Goal: Information Seeking & Learning: Understand process/instructions

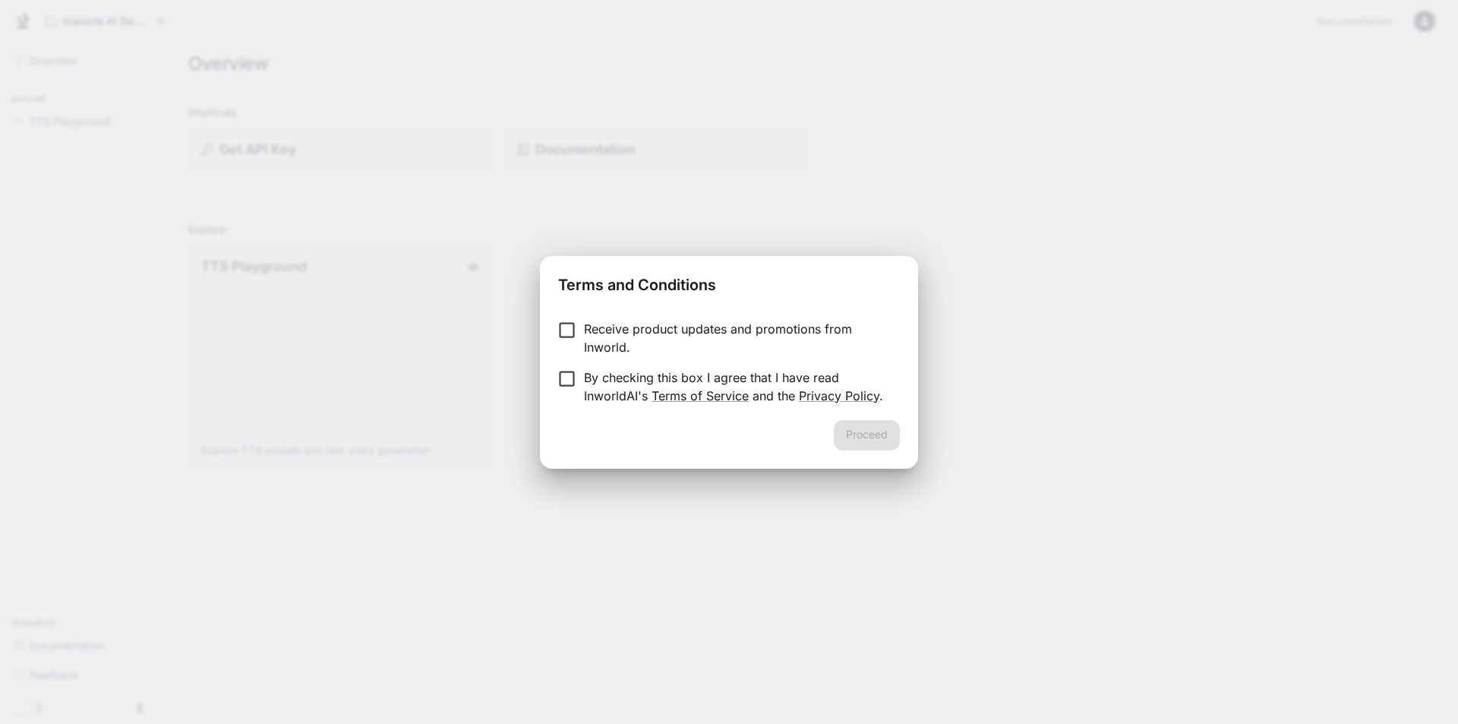
click at [992, 349] on div "Terms and Conditions Receive product updates and promotions from Inworld. By ch…" at bounding box center [729, 362] width 1458 height 724
click at [598, 342] on p "Receive product updates and promotions from Inworld." at bounding box center [736, 338] width 304 height 36
click at [598, 338] on p "Receive product updates and promotions from Inworld." at bounding box center [736, 338] width 304 height 36
click at [622, 401] on p "By checking this box I agree that I have read InworldAI's Terms of Service and …" at bounding box center [736, 386] width 304 height 36
click at [869, 446] on button "Proceed" at bounding box center [867, 435] width 66 height 30
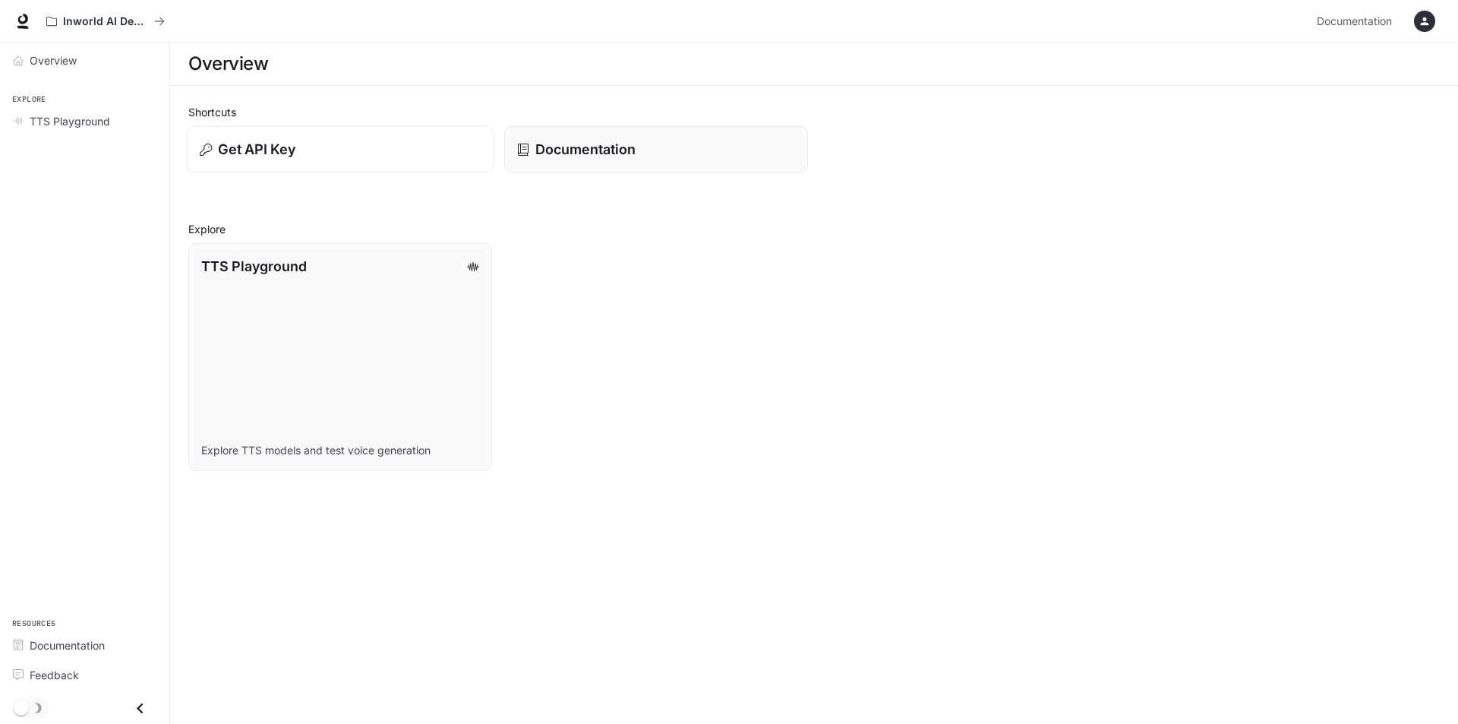
click at [298, 159] on div "Get API Key" at bounding box center [340, 149] width 281 height 21
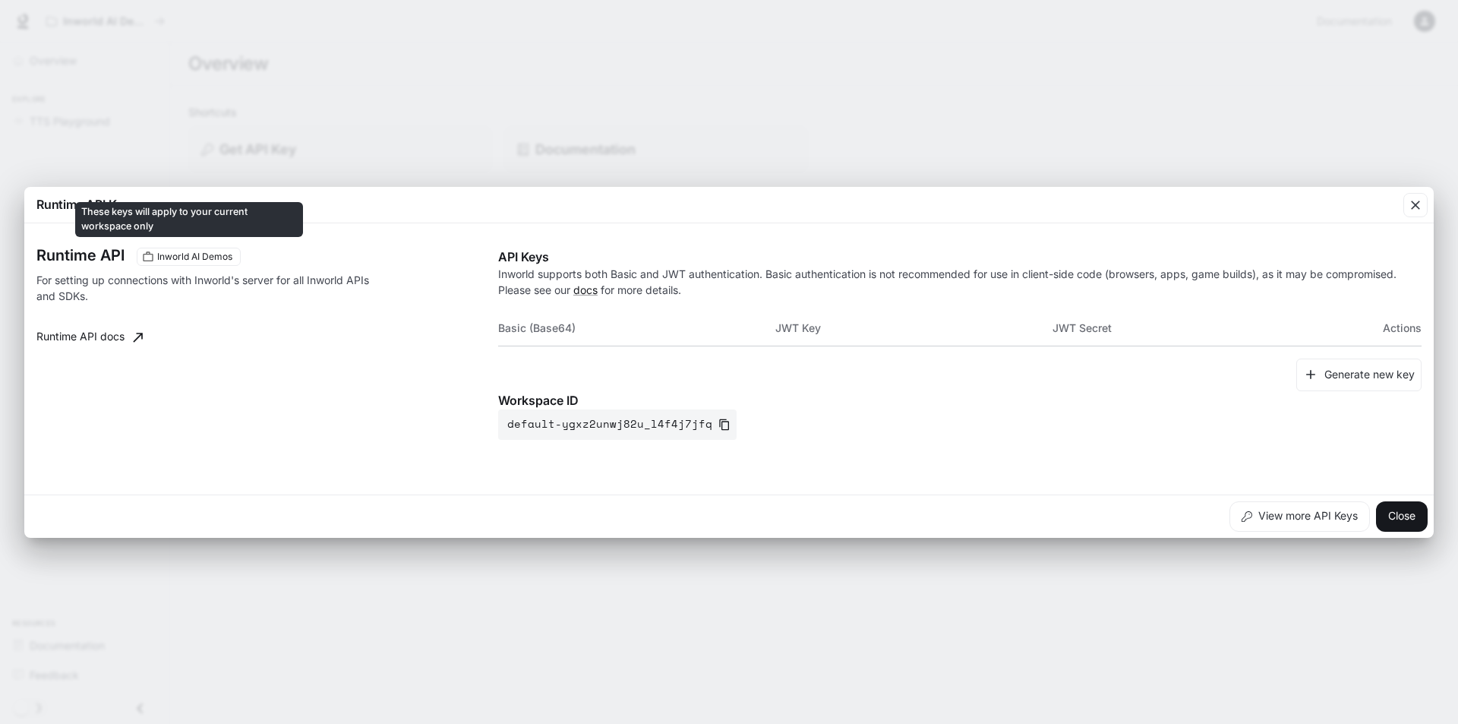
click at [346, 137] on div "Runtime API Key Runtime API Inworld AI Demos For setting up connections with In…" at bounding box center [729, 362] width 1458 height 724
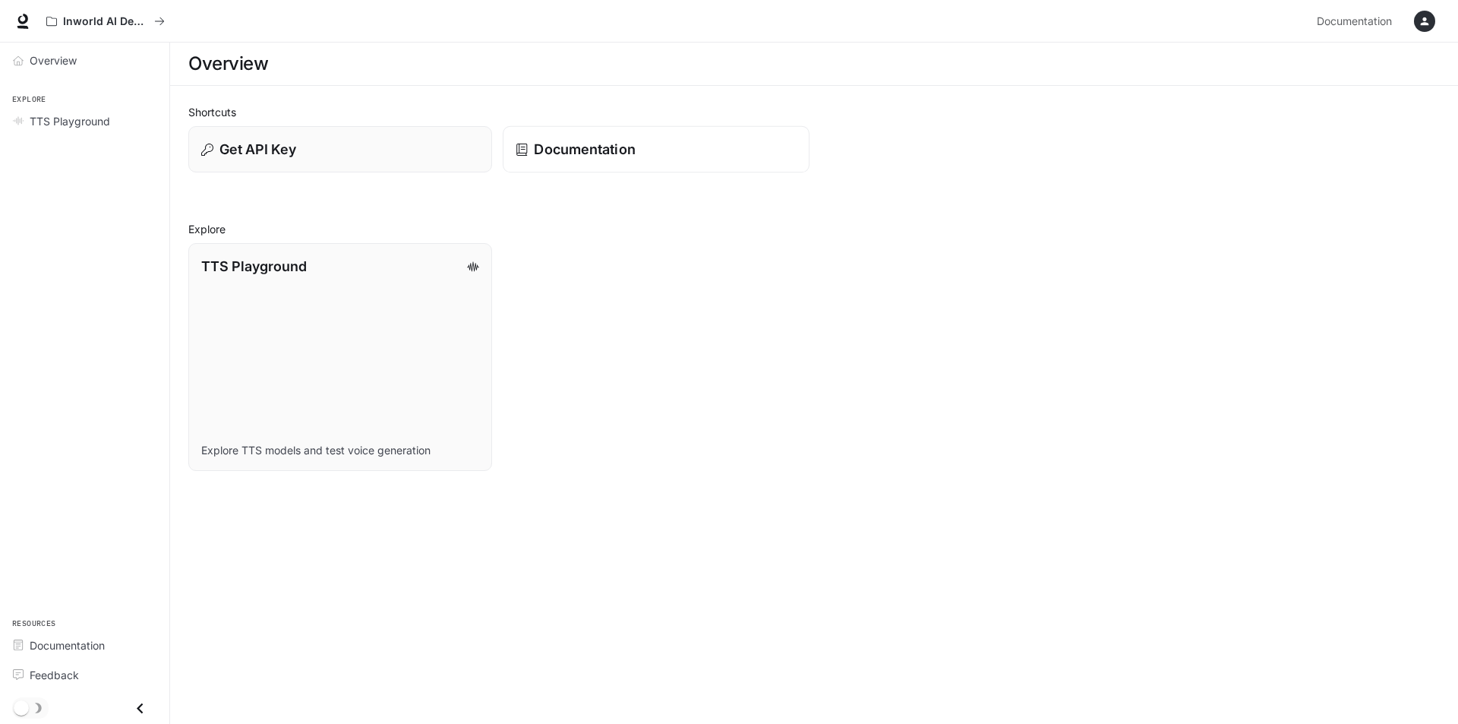
click at [558, 160] on link "Documentation" at bounding box center [656, 149] width 307 height 47
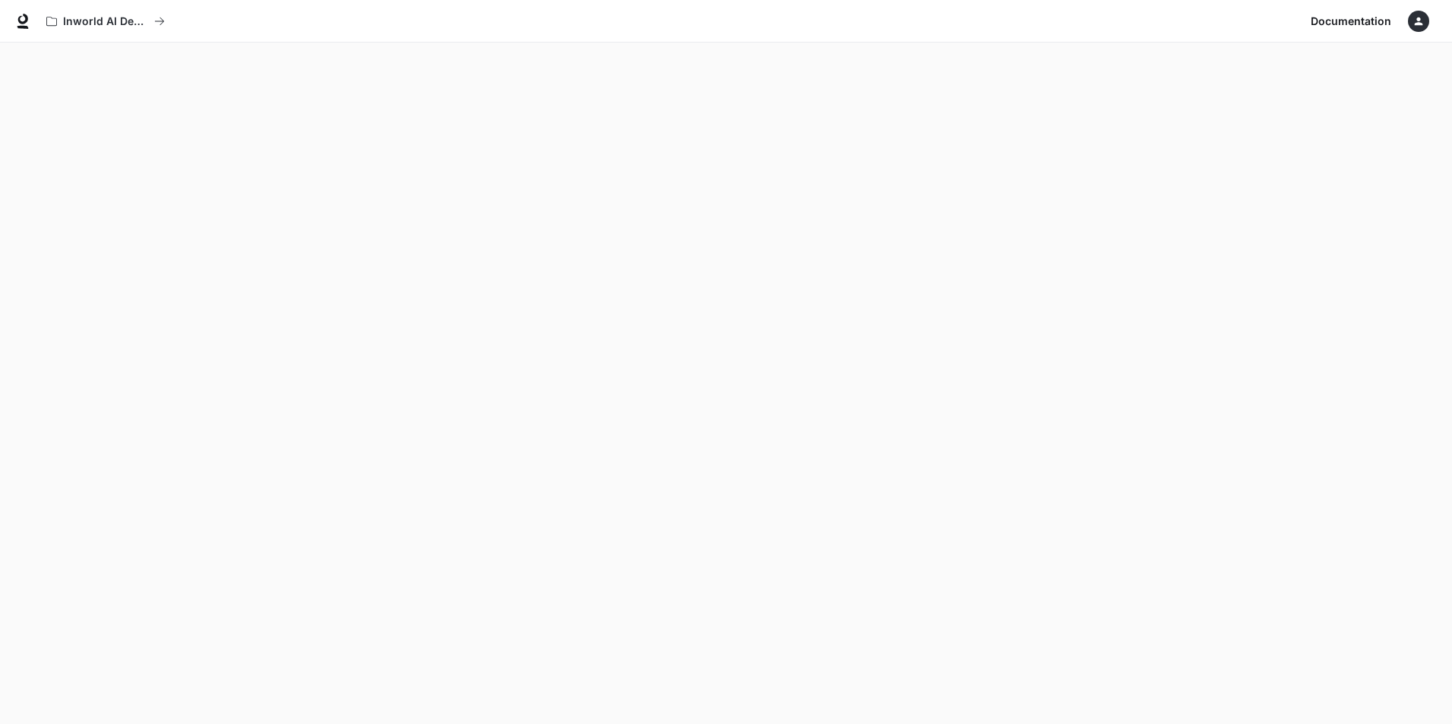
click at [1349, 19] on span "Documentation" at bounding box center [1351, 21] width 80 height 19
click at [1418, 20] on icon "button" at bounding box center [1419, 21] width 8 height 8
click at [1256, 147] on span "API Keys" at bounding box center [1323, 142] width 196 height 15
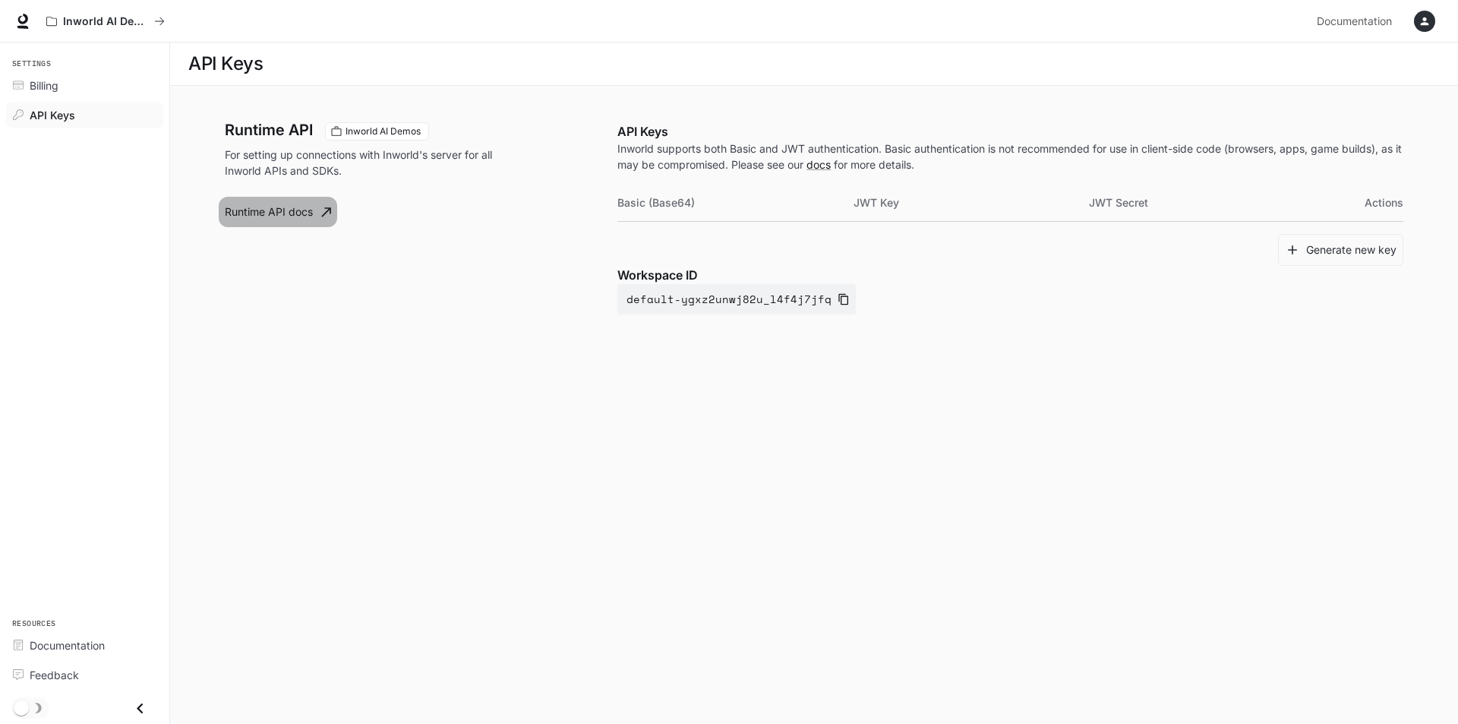
click at [308, 207] on link "Runtime API docs" at bounding box center [278, 212] width 118 height 30
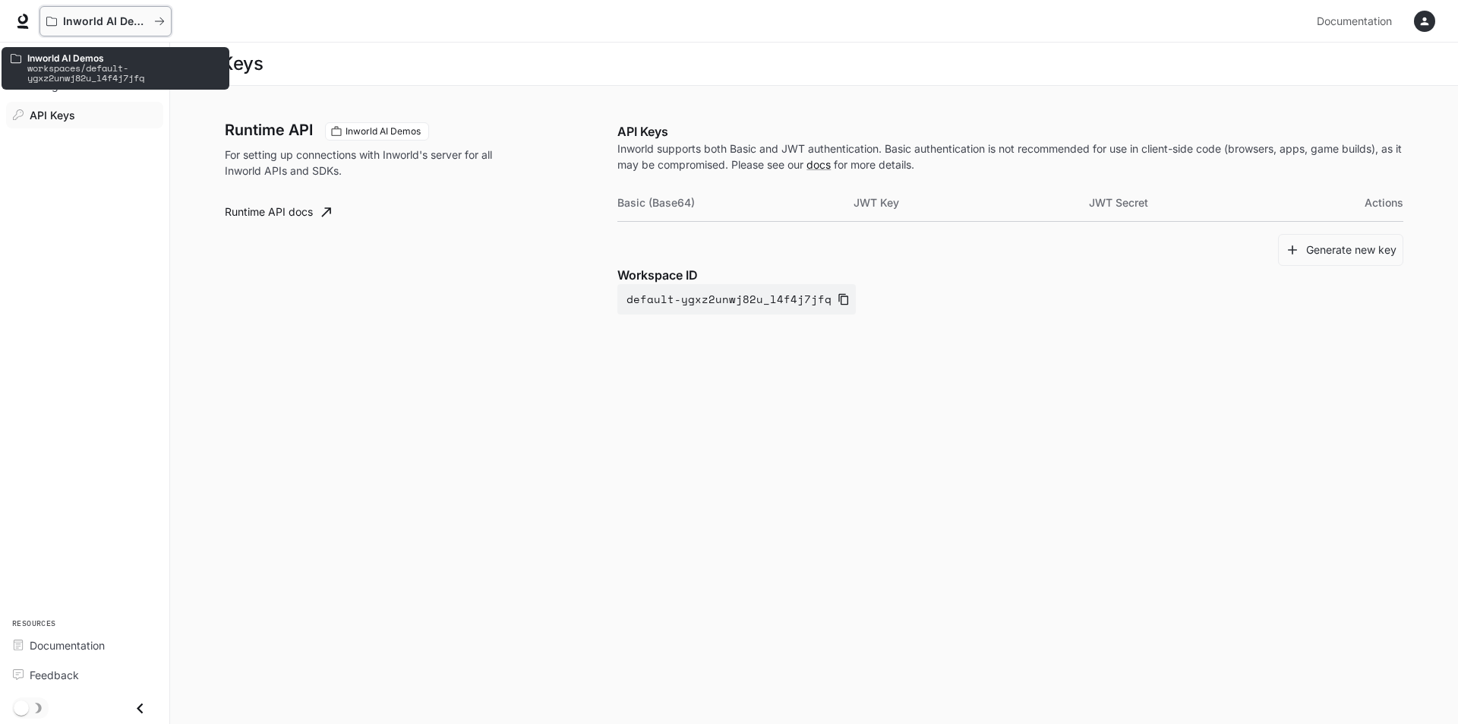
click at [72, 24] on p "Inworld AI Demos" at bounding box center [105, 21] width 85 height 13
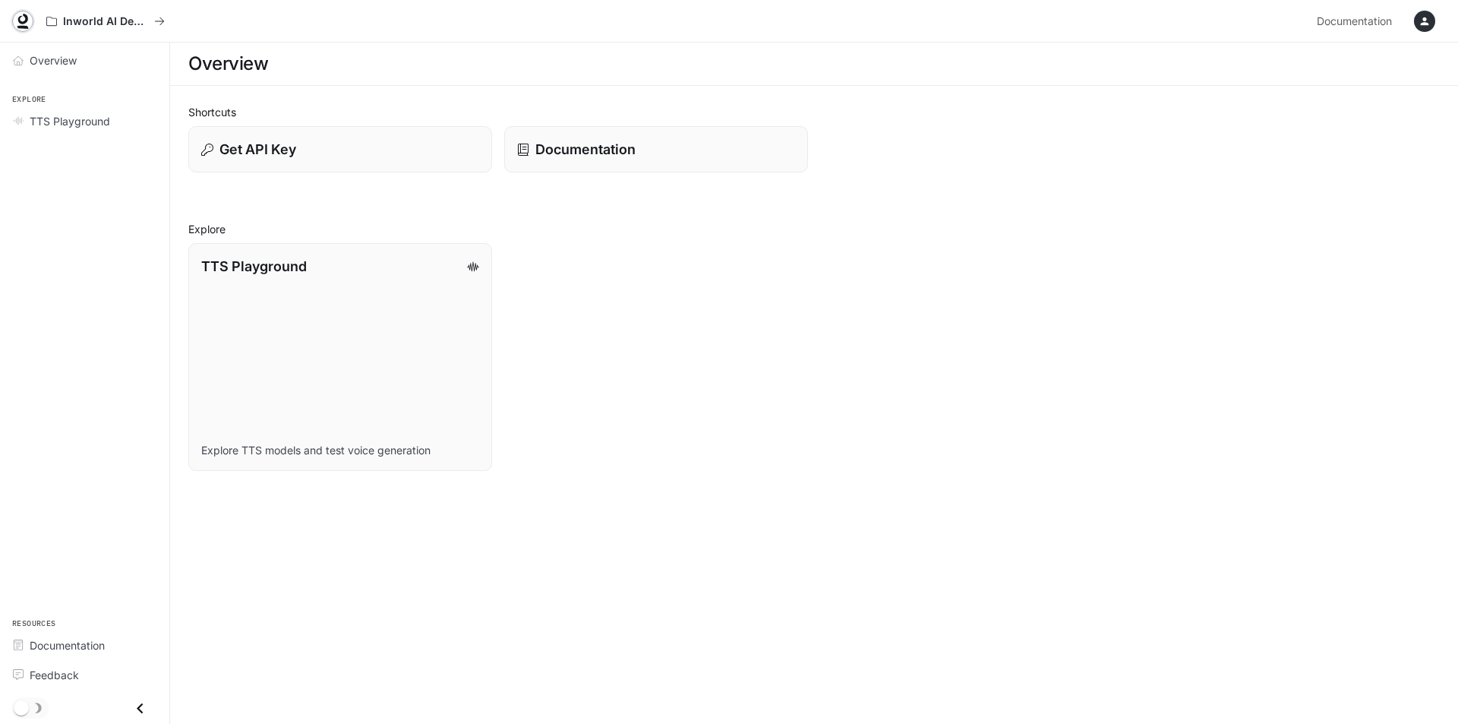
click at [30, 22] on link at bounding box center [22, 21] width 21 height 21
click at [296, 143] on div "Get API Key" at bounding box center [340, 149] width 281 height 21
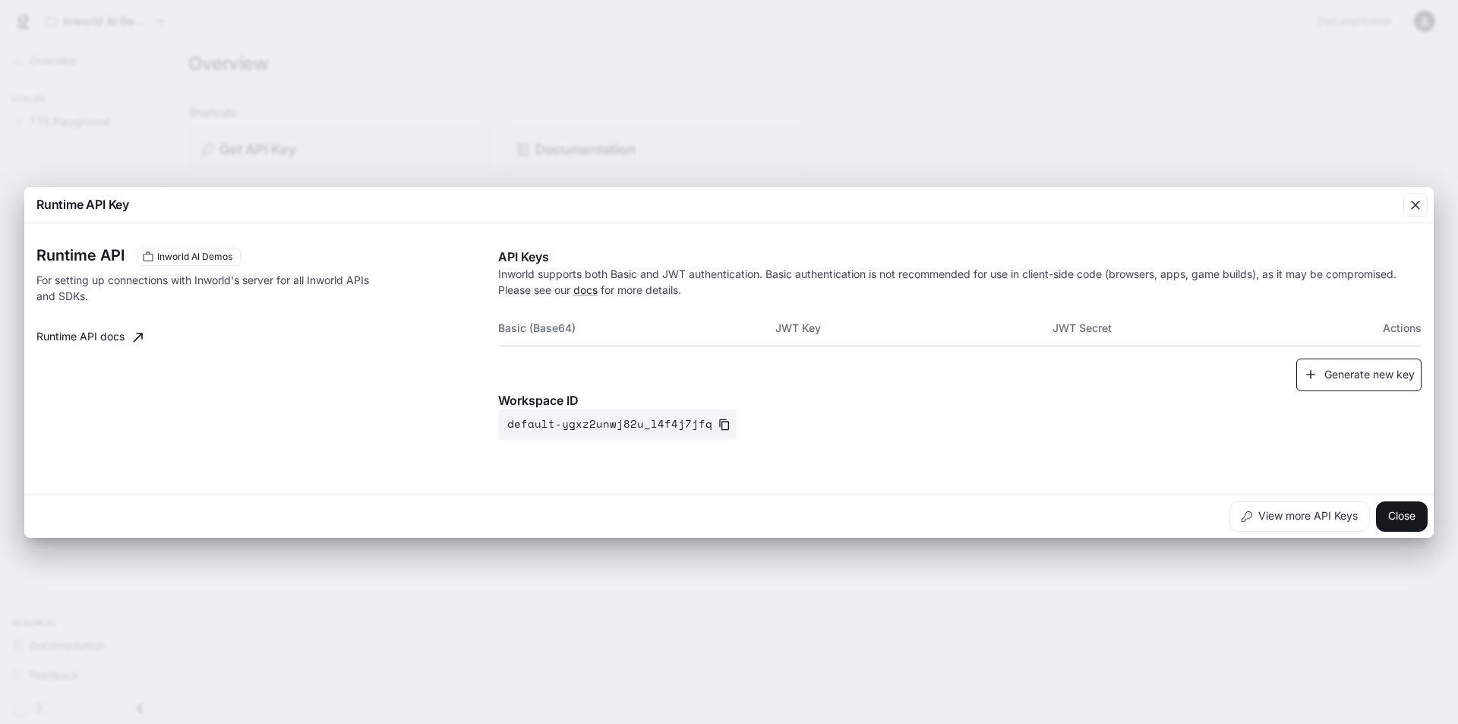
click at [1379, 377] on button "Generate new key" at bounding box center [1358, 374] width 125 height 33
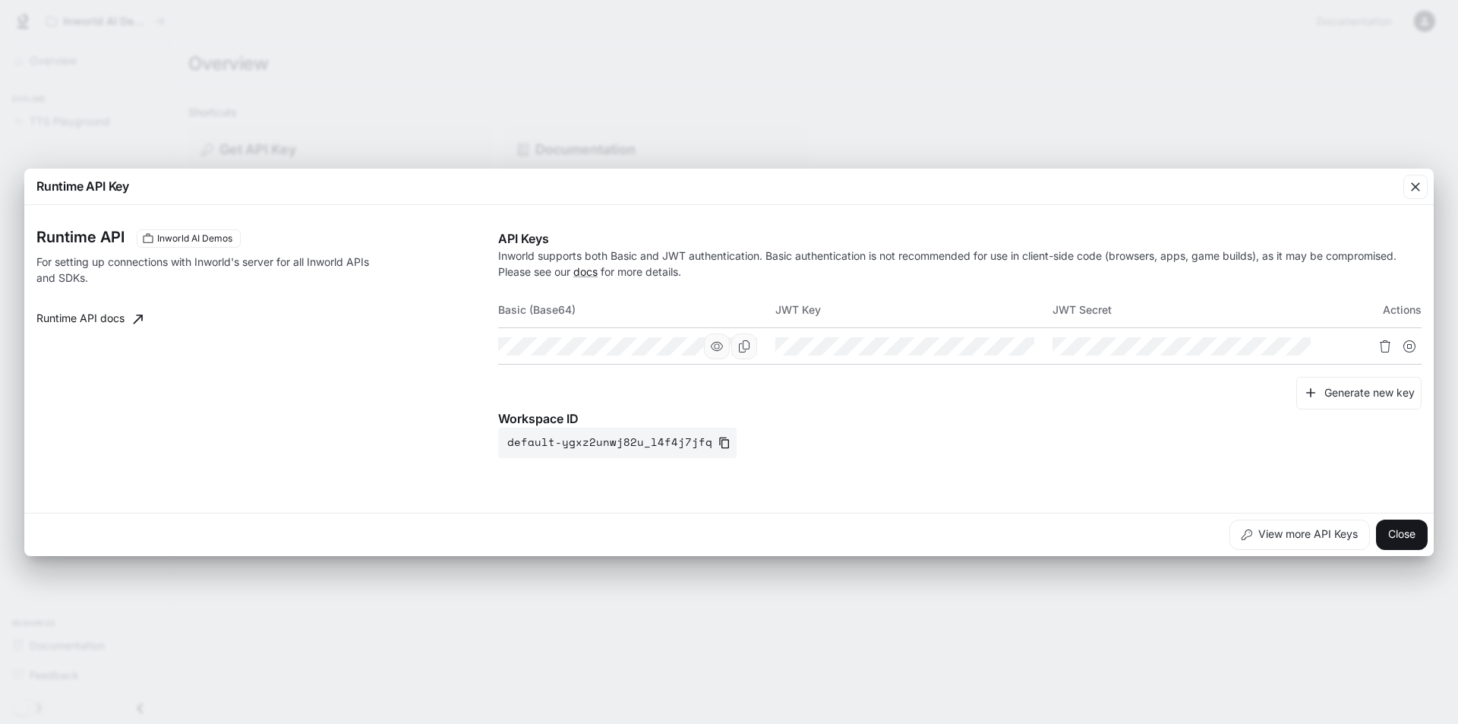
click at [718, 345] on icon "button" at bounding box center [717, 345] width 12 height 9
click at [718, 345] on icon "button" at bounding box center [717, 346] width 12 height 12
click at [1390, 535] on button "Close" at bounding box center [1402, 534] width 52 height 30
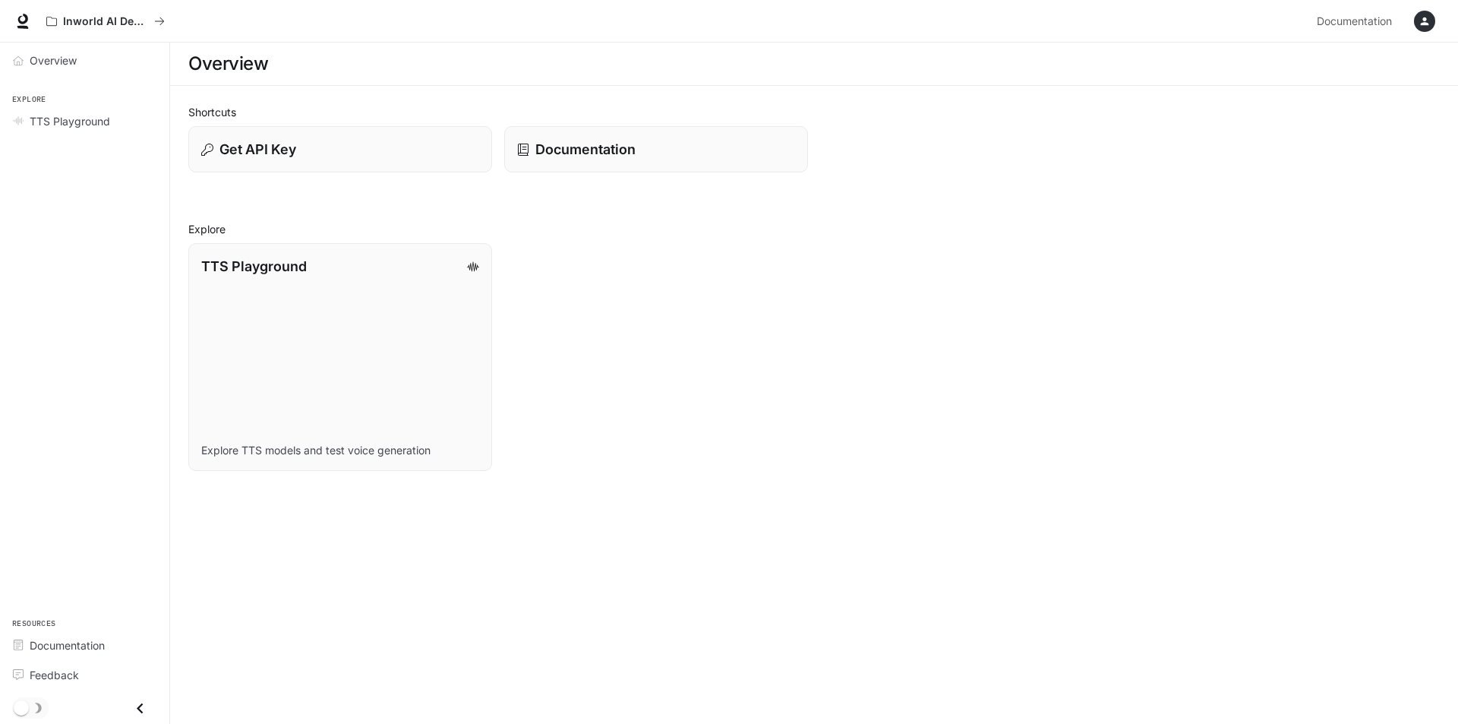
click at [544, 175] on div "Shortcuts Get API Key Documentation Explore TTS Playground Explore TTS models a…" at bounding box center [813, 287] width 1251 height 367
click at [637, 159] on div "Documentation" at bounding box center [656, 149] width 281 height 21
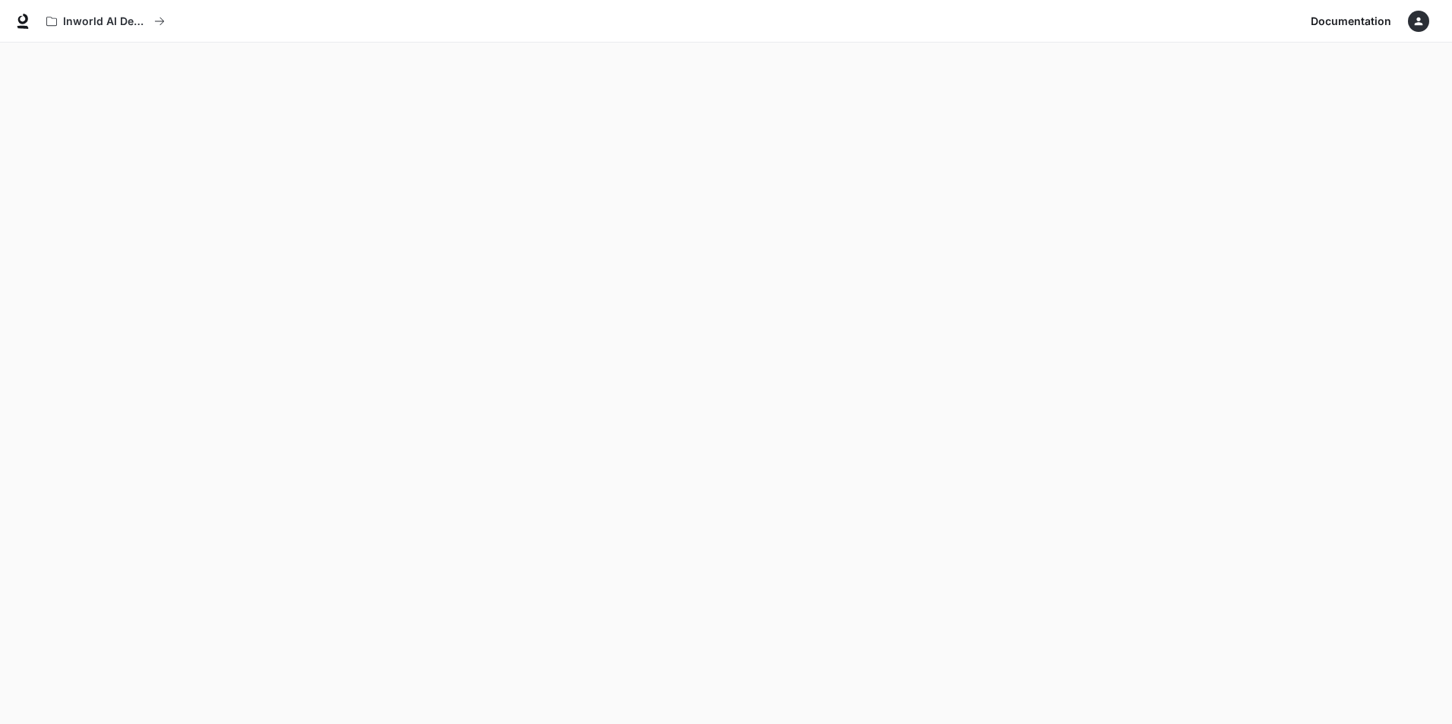
click at [1422, 12] on div "button" at bounding box center [1418, 21] width 21 height 21
click at [1270, 137] on span "API Keys" at bounding box center [1323, 142] width 196 height 15
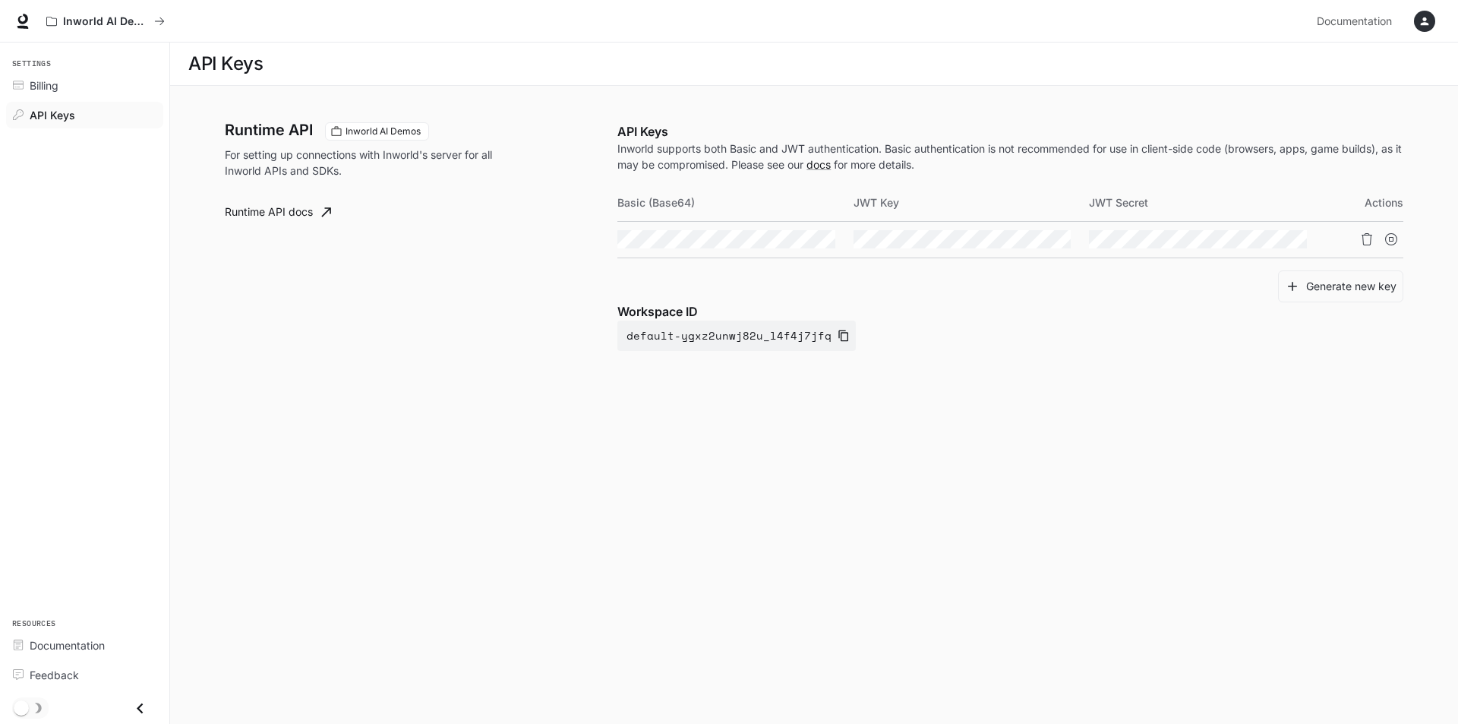
click at [689, 315] on p "Workspace ID" at bounding box center [1010, 311] width 786 height 18
click at [716, 336] on button "default-ygxz2unwj82u_l4f4j7jfq" at bounding box center [736, 335] width 238 height 30
click at [432, 371] on div "Runtime API Inworld AI Demos For setting up connections with Inworld's server f…" at bounding box center [814, 251] width 1178 height 295
click at [313, 218] on link "Runtime API docs" at bounding box center [278, 212] width 118 height 30
drag, startPoint x: 832, startPoint y: 153, endPoint x: 795, endPoint y: 158, distance: 37.6
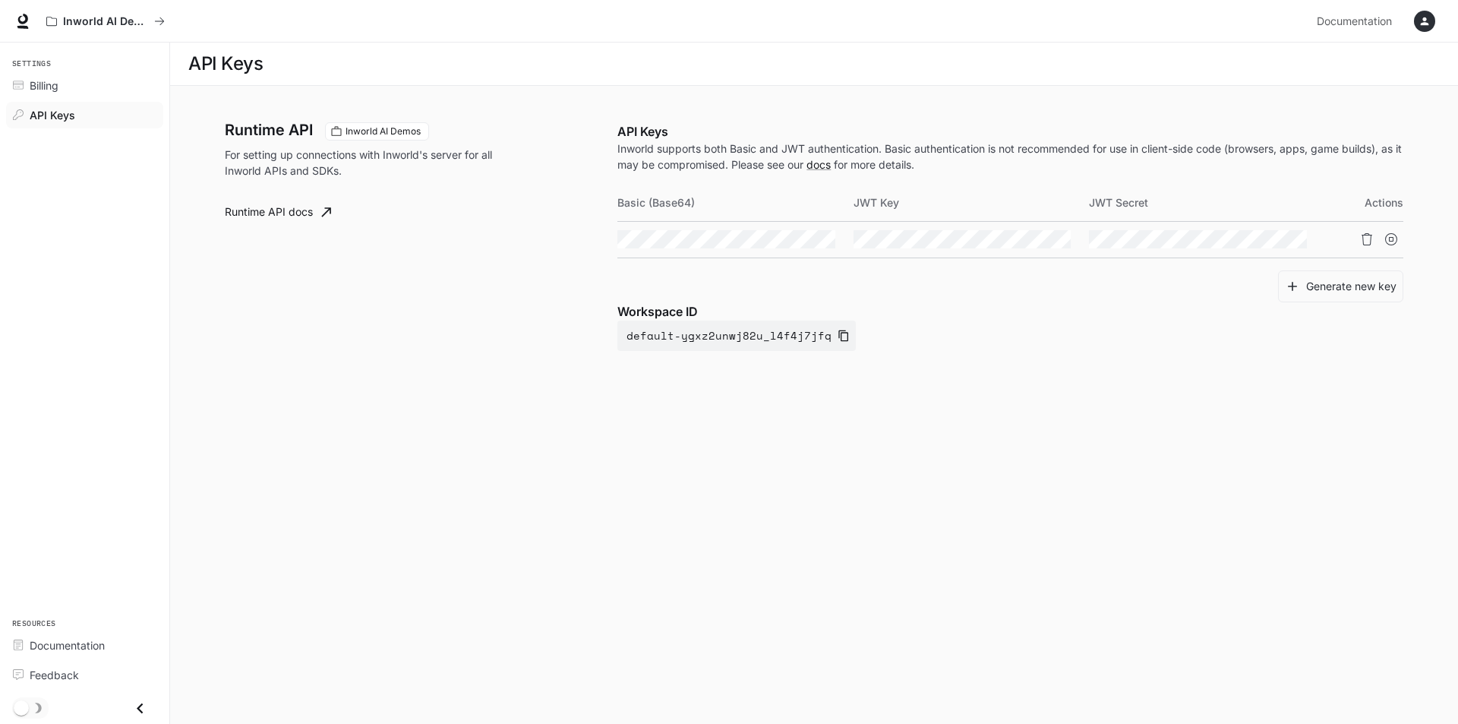
click at [787, 156] on p "Inworld supports both Basic and JWT authentication. Basic authentication is not…" at bounding box center [1010, 156] width 786 height 32
click at [1388, 205] on th "Actions" at bounding box center [1364, 203] width 78 height 36
click at [816, 236] on icon "Copy Basic (Base64)" at bounding box center [822, 239] width 12 height 12
click at [794, 235] on icon "button" at bounding box center [795, 239] width 12 height 9
click at [796, 237] on icon "button" at bounding box center [795, 239] width 12 height 12
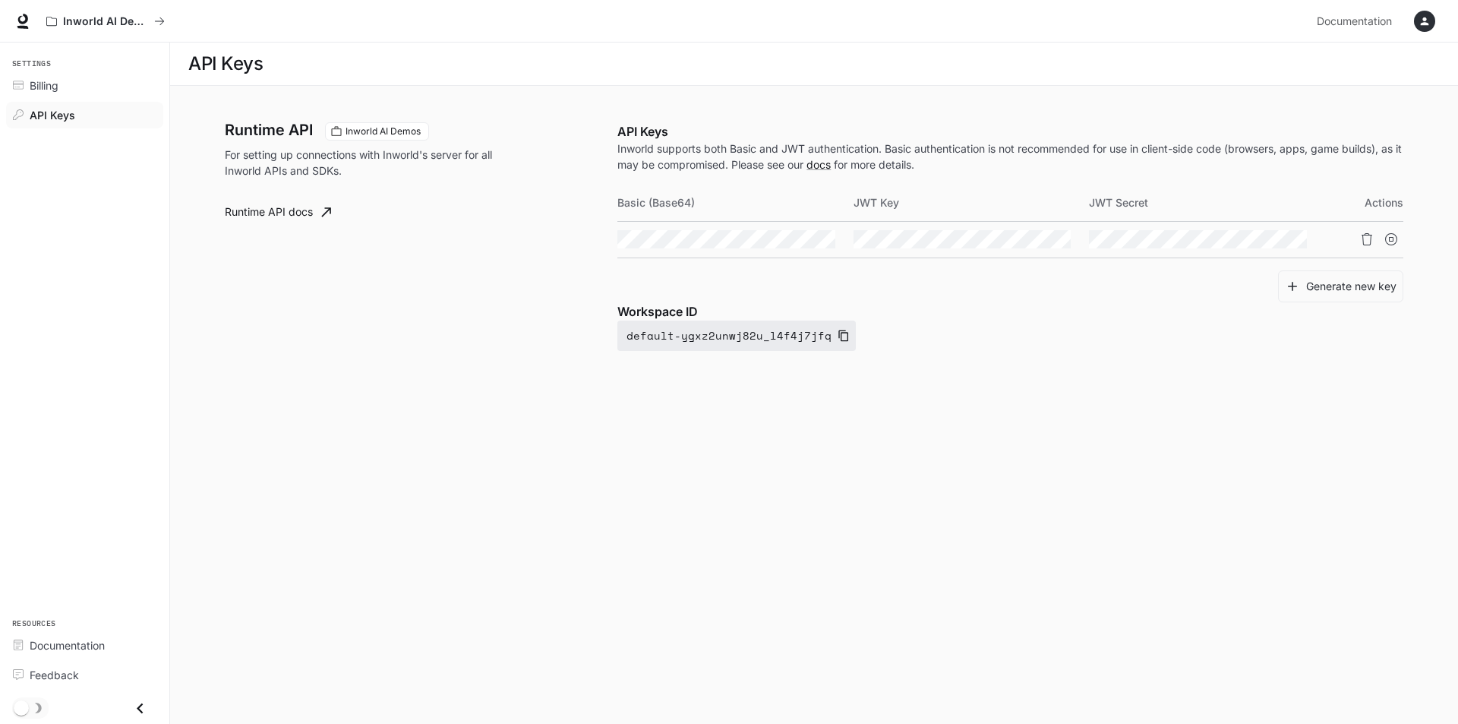
click at [770, 333] on button "default-ygxz2unwj82u_l4f4j7jfq" at bounding box center [736, 335] width 238 height 30
